Goal: Check status: Check status

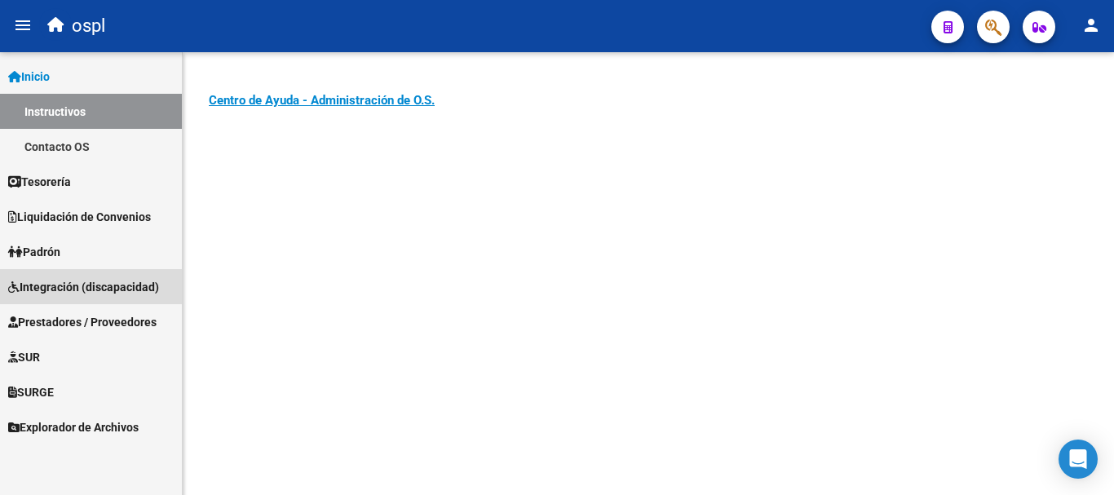
click at [99, 284] on span "Integración (discapacidad)" at bounding box center [83, 287] width 151 height 18
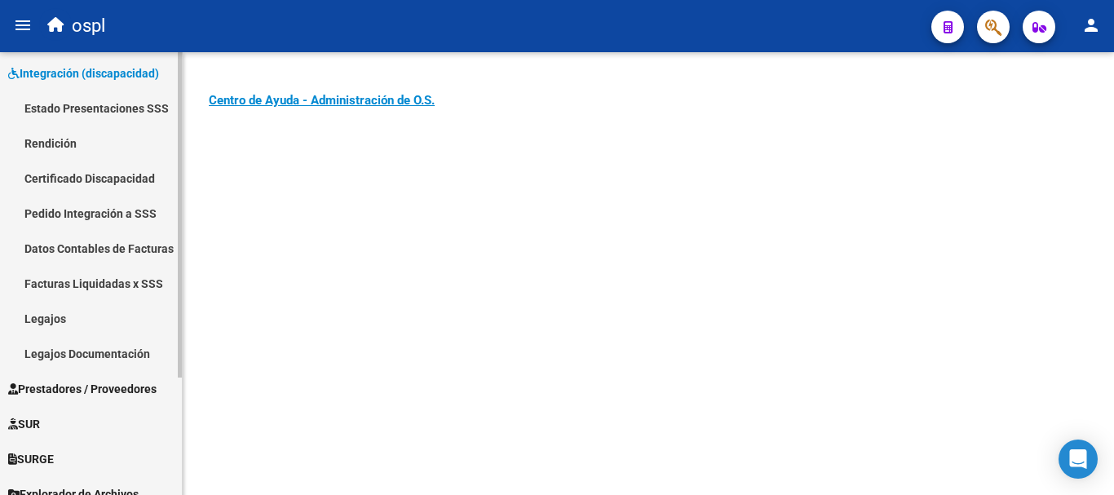
scroll to position [160, 0]
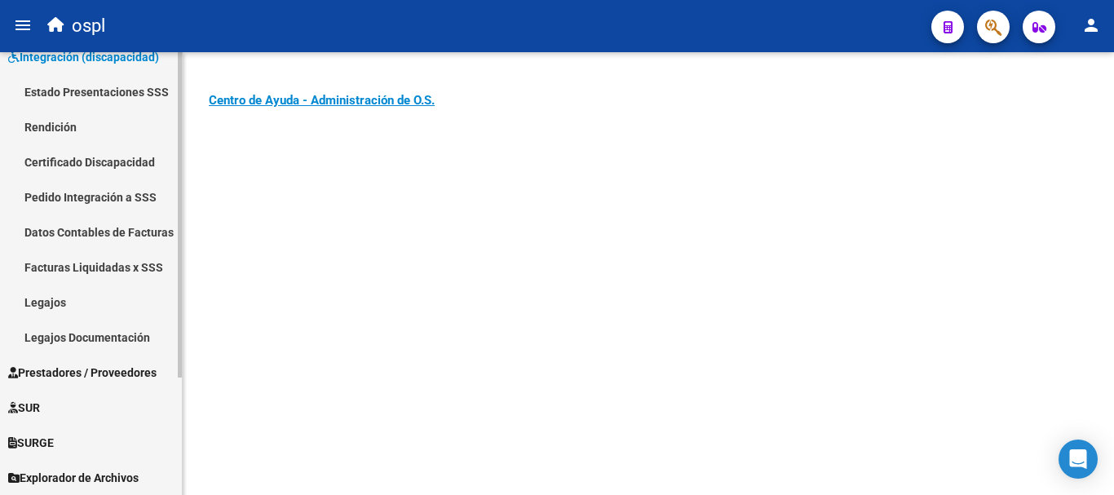
click at [112, 371] on span "Prestadores / Proveedores" at bounding box center [82, 373] width 148 height 18
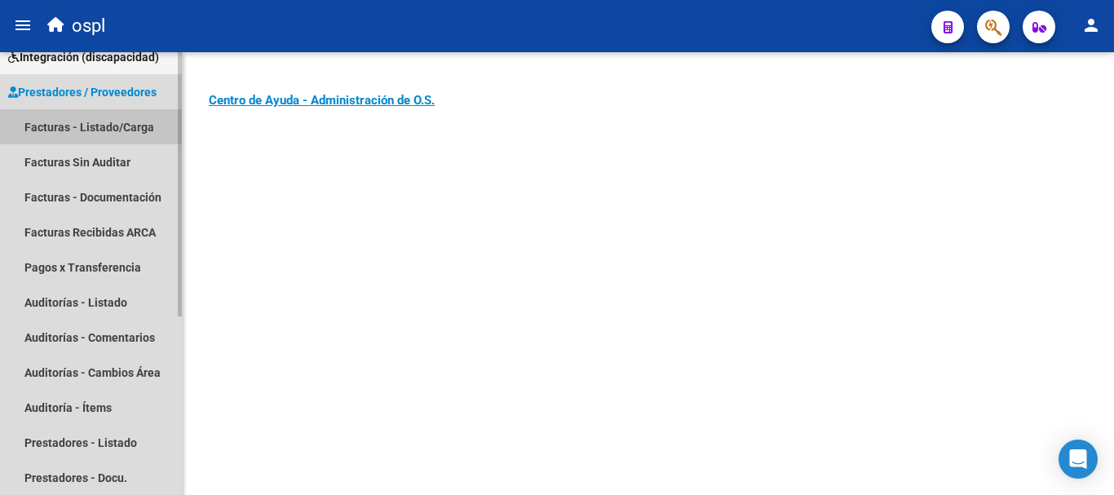
click at [108, 121] on link "Facturas - Listado/Carga" at bounding box center [91, 126] width 182 height 35
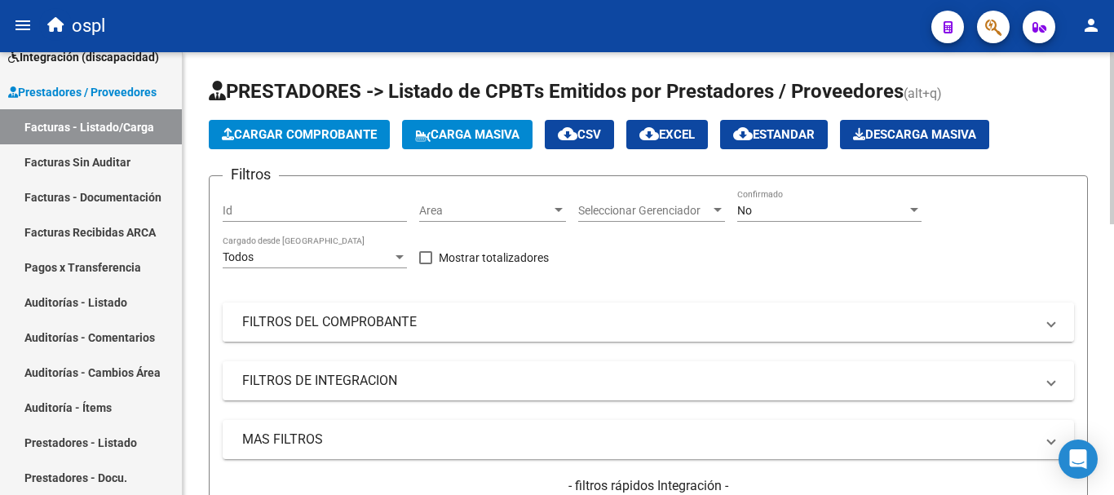
click at [266, 319] on mat-panel-title "FILTROS DEL COMPROBANTE" at bounding box center [638, 322] width 793 height 18
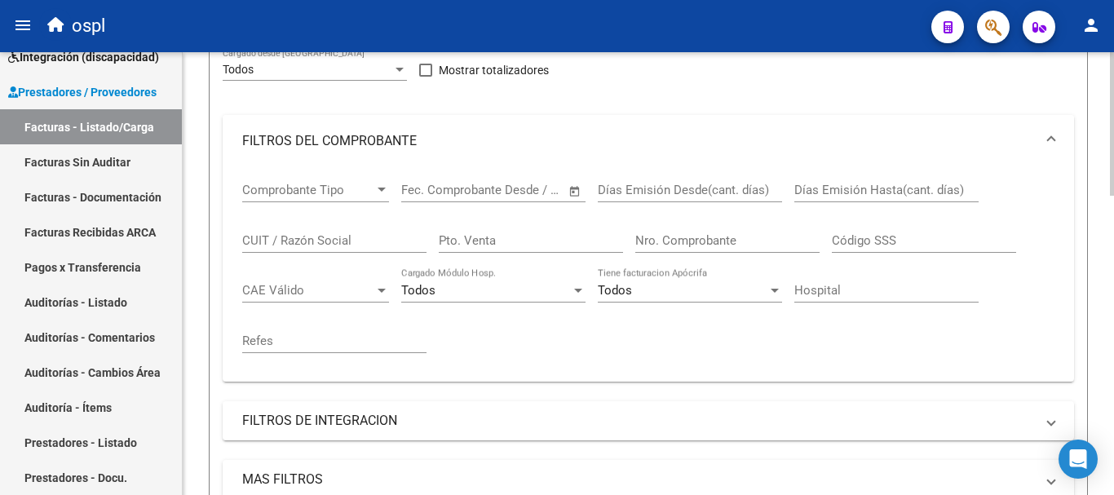
scroll to position [245, 0]
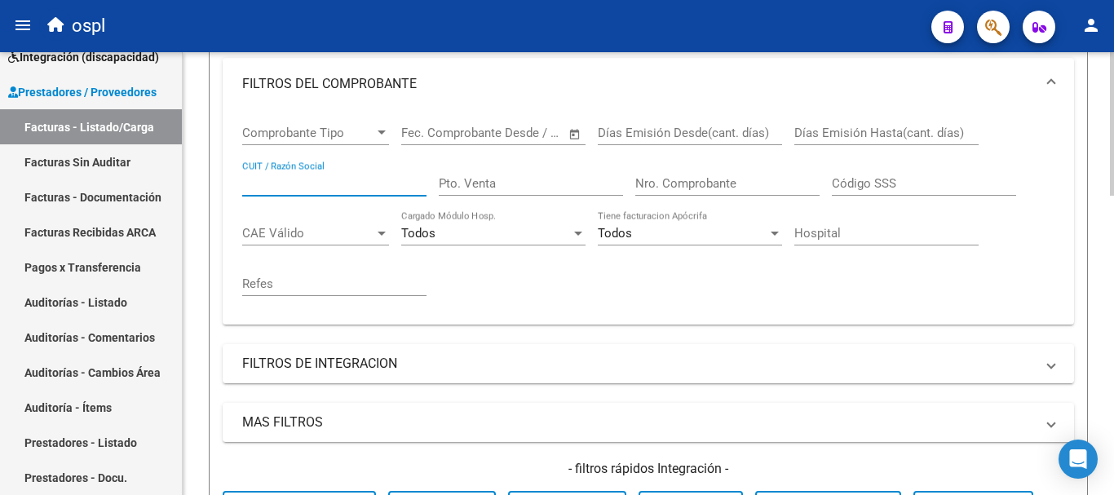
click at [299, 186] on input "CUIT / Razón Social" at bounding box center [334, 183] width 184 height 15
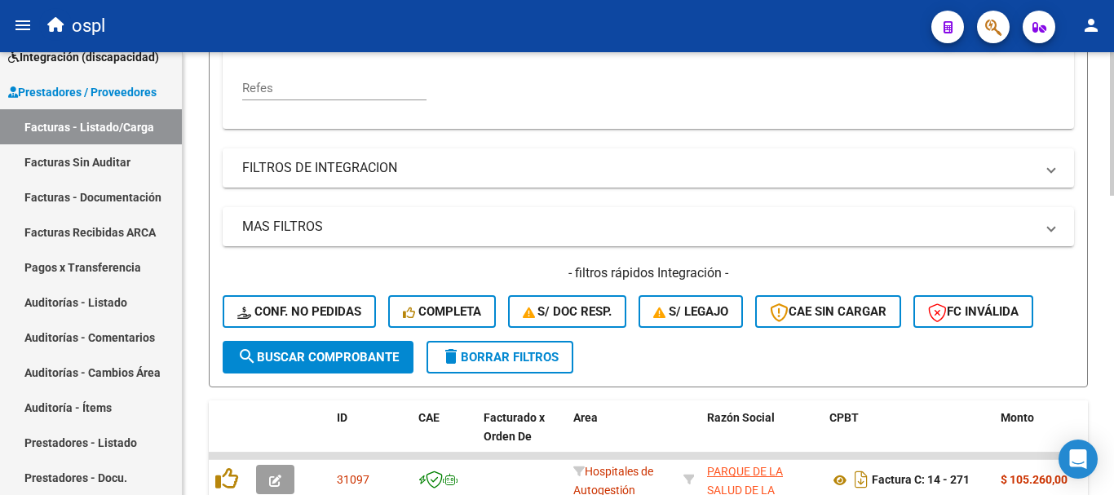
scroll to position [489, 0]
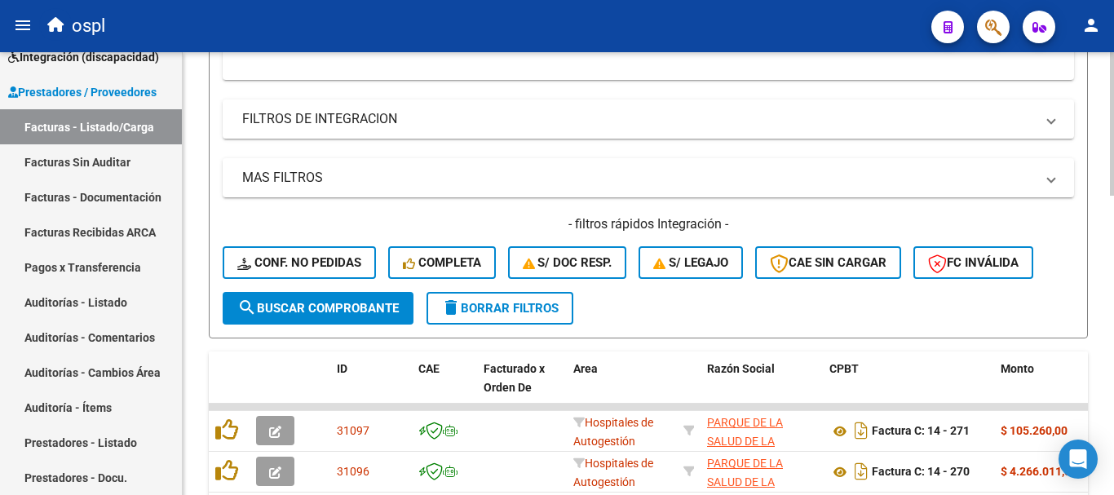
type input "virgen del carmen"
click at [351, 301] on span "search Buscar Comprobante" at bounding box center [317, 308] width 161 height 15
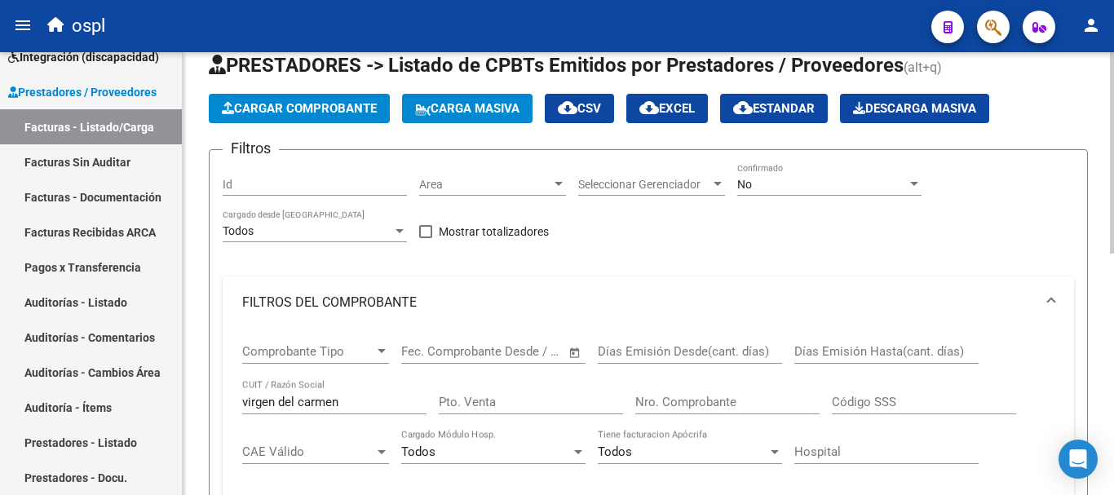
scroll to position [0, 0]
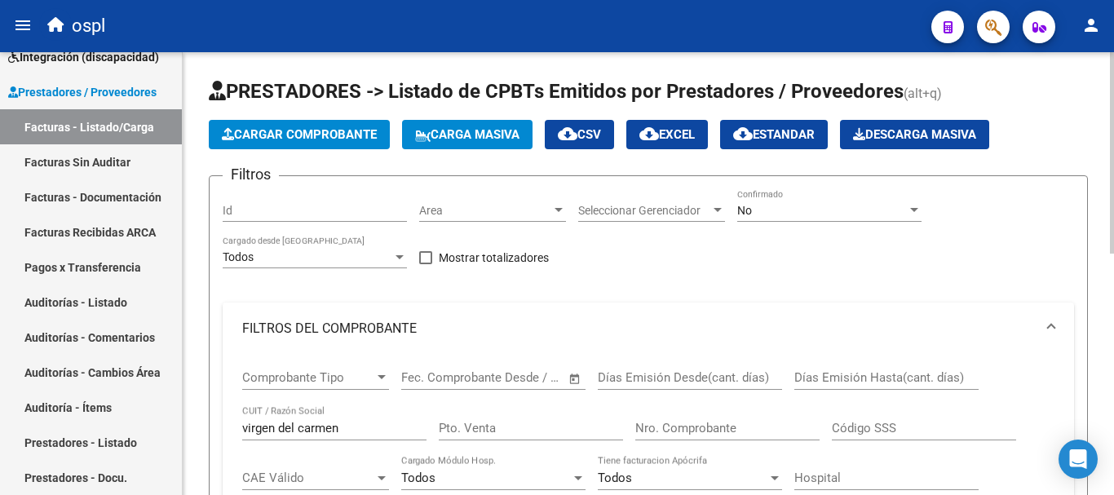
click at [797, 213] on div "No" at bounding box center [822, 211] width 170 height 14
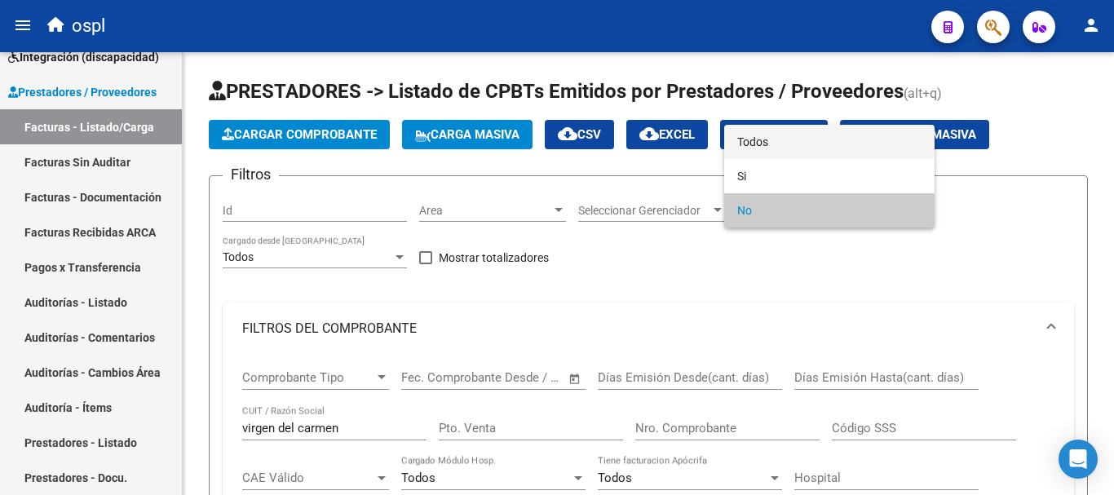
click at [767, 143] on span "Todos" at bounding box center [829, 142] width 184 height 34
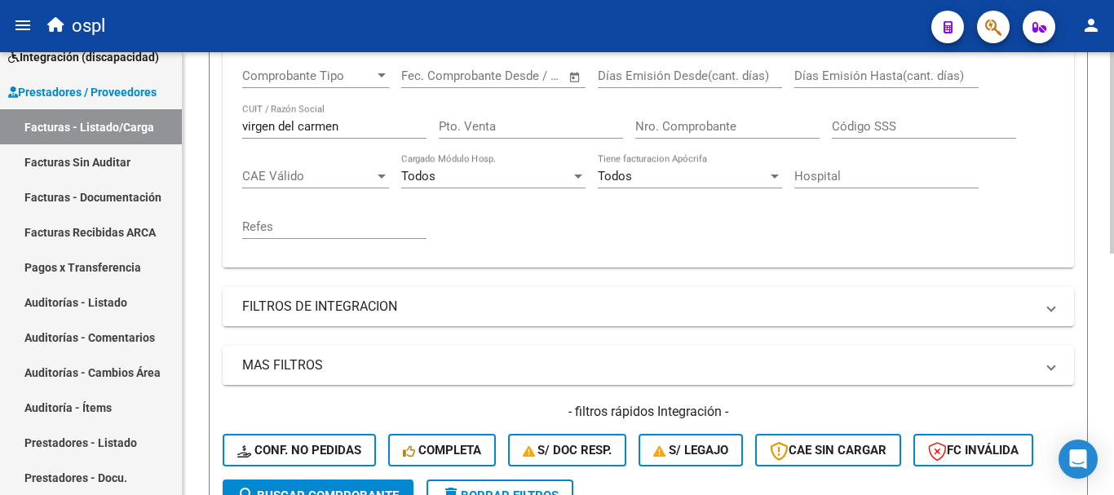
scroll to position [408, 0]
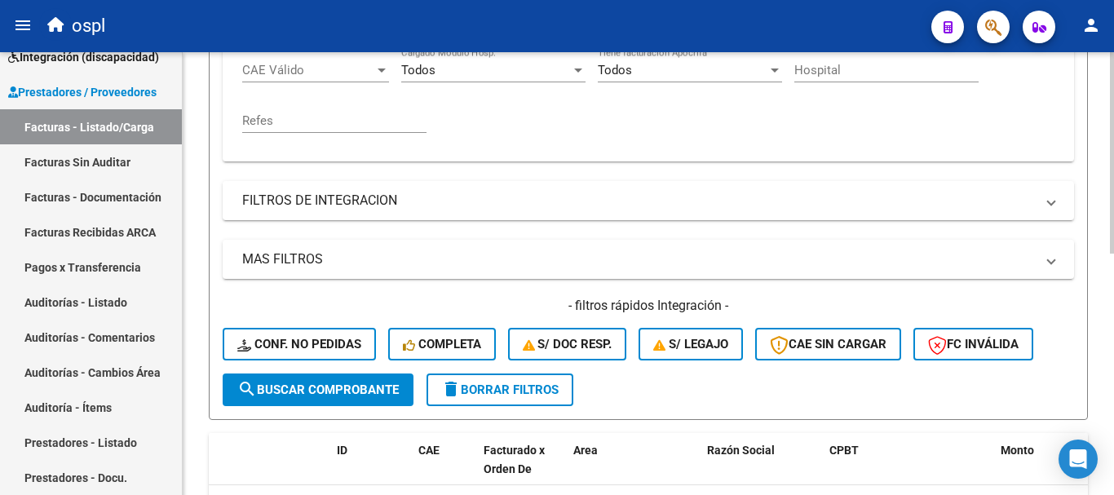
click at [348, 389] on span "search Buscar Comprobante" at bounding box center [317, 389] width 161 height 15
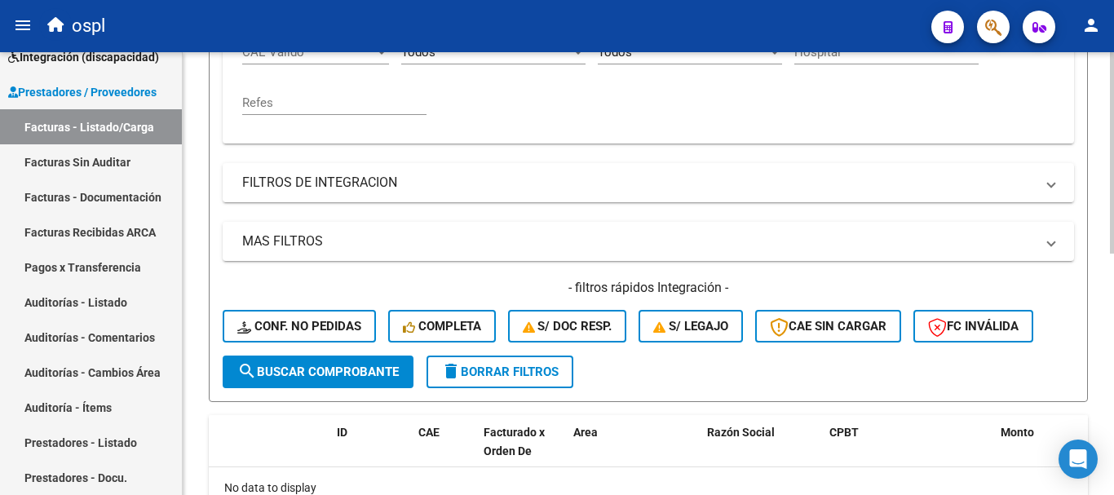
scroll to position [533, 0]
